Goal: Information Seeking & Learning: Learn about a topic

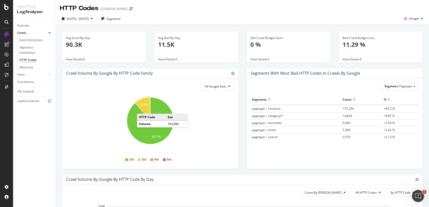
click at [142, 108] on icon "A chart." at bounding box center [142, 108] width 15 height 23
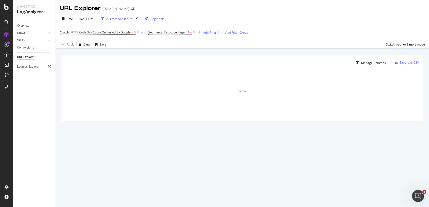
click at [165, 20] on span "Segments" at bounding box center [157, 19] width 14 height 4
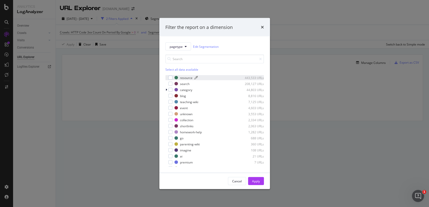
click at [185, 76] on div "resource" at bounding box center [186, 77] width 13 height 4
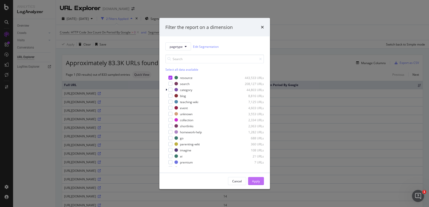
click at [257, 181] on div "Apply" at bounding box center [256, 181] width 8 height 4
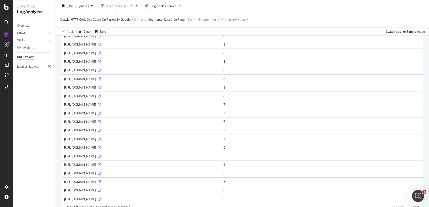
scroll to position [330, 0]
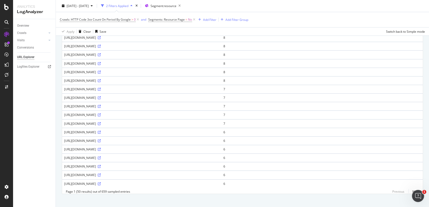
click at [148, 173] on div "[URL][DOMAIN_NAME]" at bounding box center [141, 175] width 155 height 4
click at [101, 173] on icon at bounding box center [99, 174] width 3 height 3
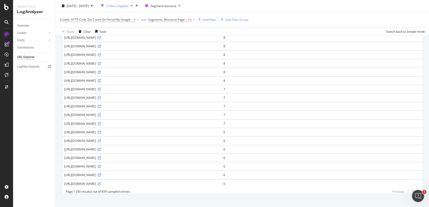
click at [416, 188] on link "Next" at bounding box center [413, 191] width 11 height 7
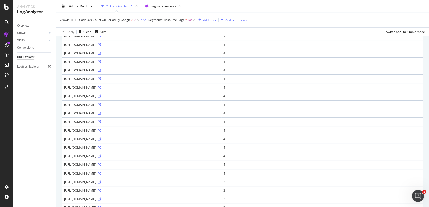
scroll to position [223, 0]
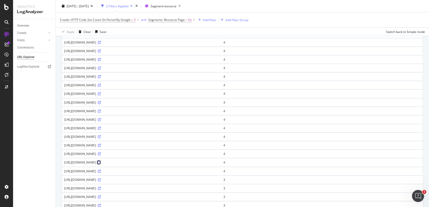
click at [101, 161] on icon at bounding box center [99, 162] width 3 height 3
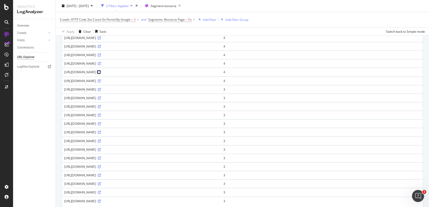
scroll to position [330, 0]
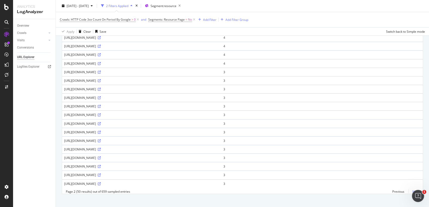
click at [416, 188] on link "Next" at bounding box center [413, 191] width 11 height 7
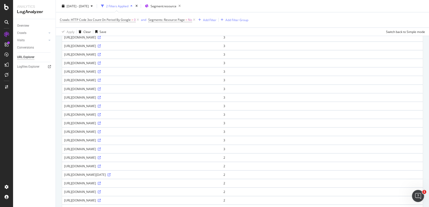
scroll to position [176, 0]
click at [101, 151] on icon at bounding box center [99, 149] width 3 height 3
click at [101, 185] on icon at bounding box center [99, 183] width 3 height 3
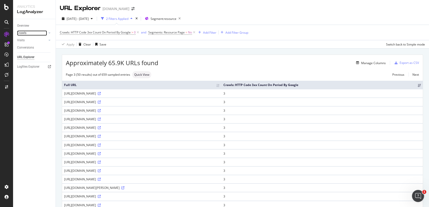
click at [27, 32] on link "Crawls" at bounding box center [32, 32] width 30 height 5
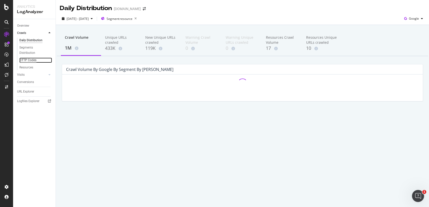
click at [27, 60] on div "HTTP Codes" at bounding box center [27, 60] width 17 height 5
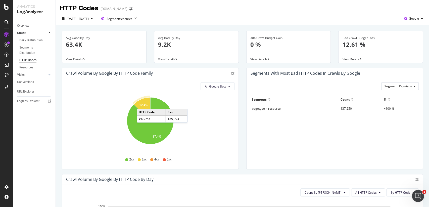
click at [142, 103] on text "12.4%" at bounding box center [143, 105] width 9 height 4
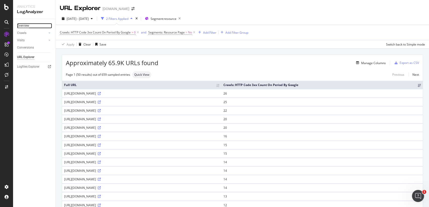
click at [18, 28] on div "Overview" at bounding box center [23, 25] width 12 height 5
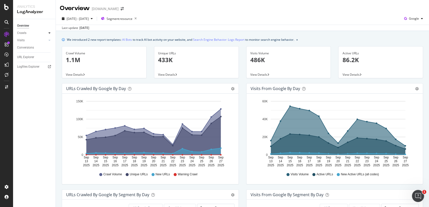
click at [50, 34] on icon at bounding box center [49, 32] width 2 height 3
click at [33, 58] on div "HTTP Codes" at bounding box center [27, 60] width 17 height 5
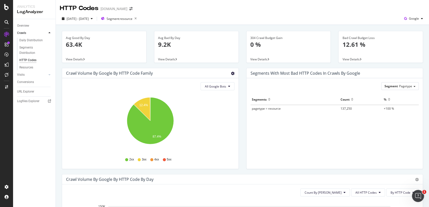
click at [234, 74] on icon "gear" at bounding box center [233, 74] width 4 height 4
click at [213, 71] on div "Crawl Volume by google by HTTP Code Family" at bounding box center [144, 73] width 157 height 5
click at [357, 59] on span "View Details" at bounding box center [350, 59] width 17 height 4
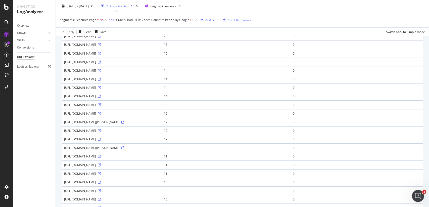
scroll to position [92, 0]
click at [101, 129] on icon at bounding box center [99, 130] width 3 height 3
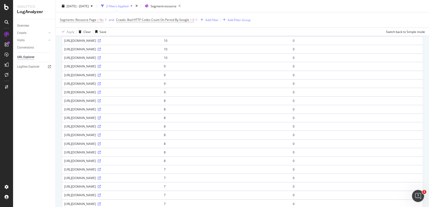
scroll to position [0, 0]
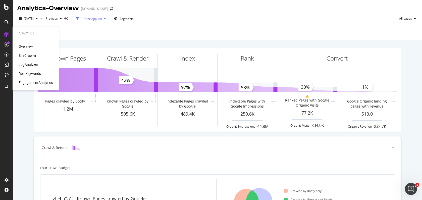
scroll to position [16, 0]
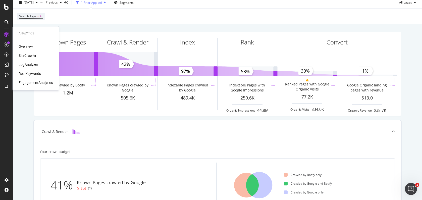
click at [30, 76] on div "RealKeywords" at bounding box center [30, 73] width 22 height 5
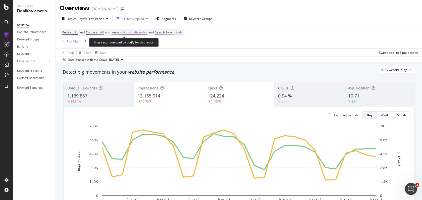
click at [143, 31] on span "Non-Branded" at bounding box center [137, 32] width 19 height 7
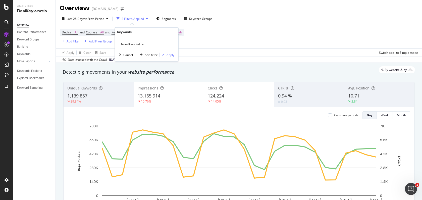
click at [139, 42] on span "Non-Branded" at bounding box center [129, 44] width 21 height 4
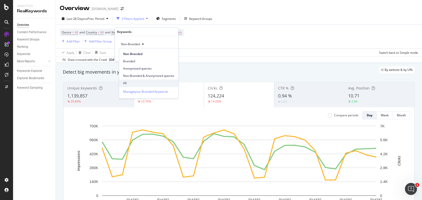
click at [133, 83] on span "All" at bounding box center [148, 83] width 51 height 5
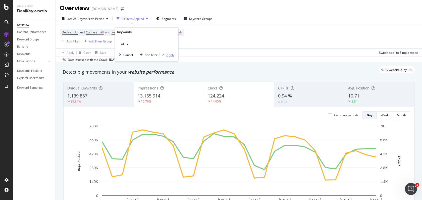
click at [168, 56] on div "Apply" at bounding box center [171, 55] width 8 height 4
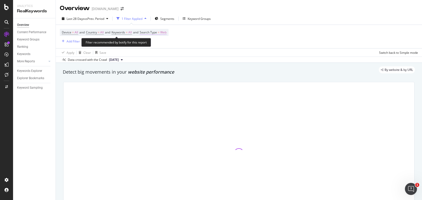
click at [167, 34] on span "Web" at bounding box center [163, 32] width 6 height 7
click at [159, 41] on div "Web" at bounding box center [176, 44] width 55 height 8
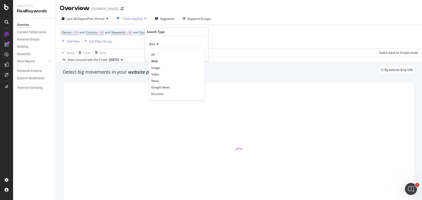
click at [159, 55] on div "Cancel" at bounding box center [158, 55] width 10 height 4
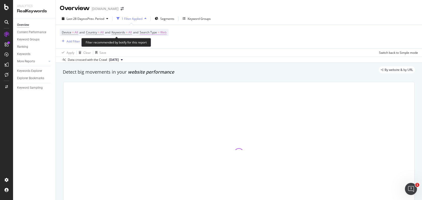
click at [166, 34] on span "Web" at bounding box center [163, 32] width 6 height 7
click at [152, 45] on span "Web" at bounding box center [152, 44] width 6 height 4
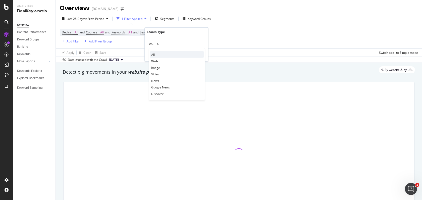
click at [152, 53] on span "All" at bounding box center [153, 54] width 4 height 4
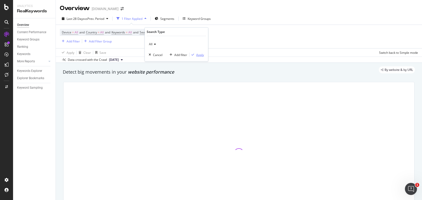
click at [201, 54] on div "Apply" at bounding box center [200, 55] width 8 height 4
click at [167, 21] on div "Segments" at bounding box center [165, 19] width 20 height 8
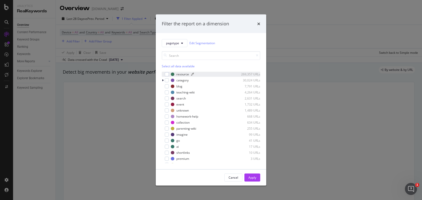
click at [185, 74] on div "resource" at bounding box center [182, 74] width 13 height 4
click at [255, 177] on div "Apply" at bounding box center [252, 177] width 8 height 4
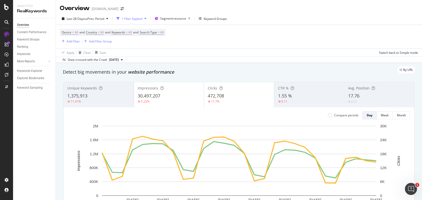
click at [180, 91] on div "Impressions 30,497,207 5.22%" at bounding box center [169, 94] width 70 height 23
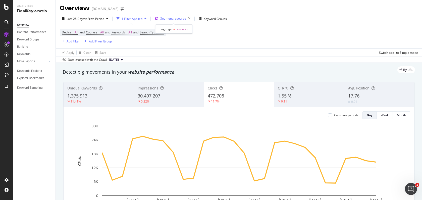
click at [171, 20] on span "Segment: resource" at bounding box center [173, 18] width 26 height 4
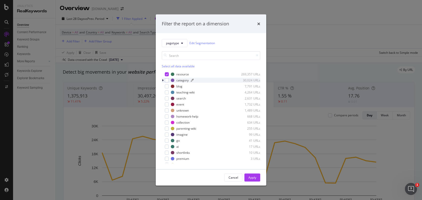
click at [183, 82] on div "category" at bounding box center [182, 80] width 12 height 4
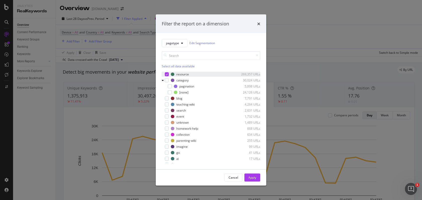
click at [167, 75] on icon "modal" at bounding box center [167, 74] width 2 height 3
click at [168, 77] on div "resource 269,357 URLs category 30,024 URLs pagination 5,898 URLs [none] 24,126 …" at bounding box center [211, 117] width 98 height 91
click at [167, 80] on div "modal" at bounding box center [167, 80] width 4 height 4
click at [249, 173] on div "Cancel Apply" at bounding box center [211, 177] width 111 height 16
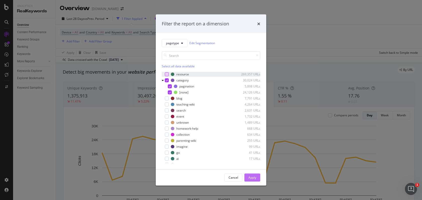
click at [251, 175] on div "Apply" at bounding box center [252, 177] width 8 height 4
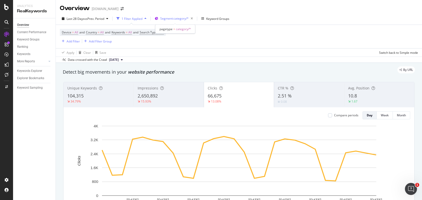
click at [172, 18] on span "Segment: category/*" at bounding box center [174, 18] width 28 height 4
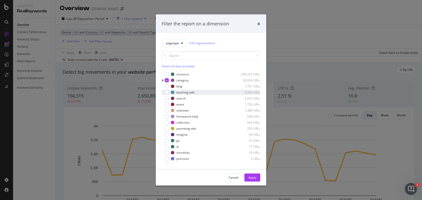
click at [169, 92] on div "teaching-wiki 4,264 URLs" at bounding box center [211, 92] width 98 height 5
click at [168, 80] on div "modal" at bounding box center [167, 80] width 4 height 4
click at [251, 174] on div "Apply" at bounding box center [252, 178] width 8 height 8
